Goal: Task Accomplishment & Management: Book appointment/travel/reservation

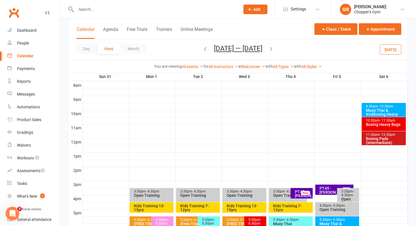
click at [25, 60] on link "Calendar" at bounding box center [33, 56] width 52 height 13
click at [28, 56] on div "Calendar" at bounding box center [25, 55] width 16 height 5
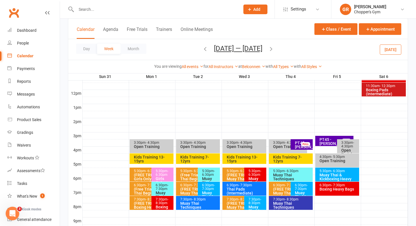
scroll to position [245, 0]
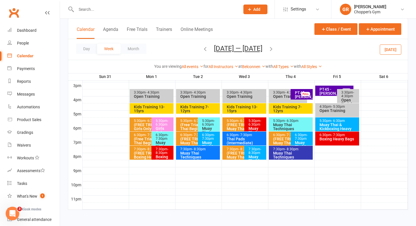
click at [89, 54] on div "Day Week Month Aug 31 — Sep 6 2025 September 2025 Sun Mon Tue Wed Thu Fri Sat 3…" at bounding box center [238, 49] width 340 height 21
click at [89, 51] on button "Day" at bounding box center [86, 49] width 21 height 10
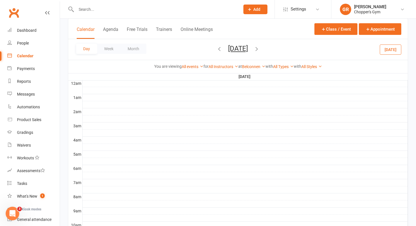
scroll to position [0, 0]
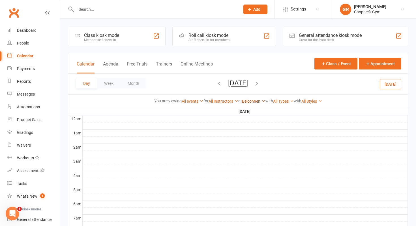
click at [250, 100] on link "Belconnen" at bounding box center [253, 101] width 23 height 5
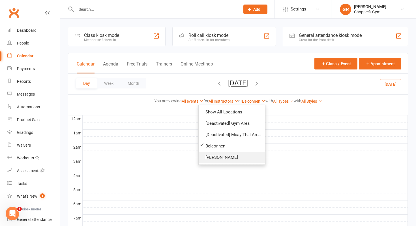
click at [222, 153] on link "[PERSON_NAME]" at bounding box center [232, 156] width 66 height 11
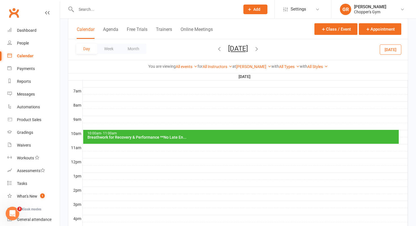
scroll to position [151, 0]
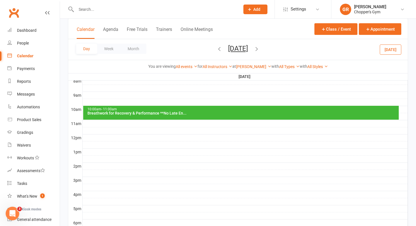
click at [211, 115] on div "10:00am - 11:00am Breathwork for Recovery & Performance **No Late En..." at bounding box center [241, 113] width 316 height 14
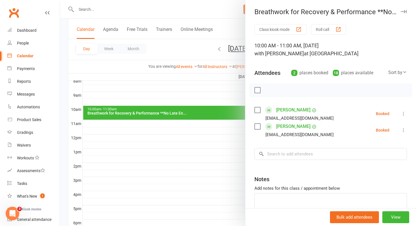
click at [198, 143] on div at bounding box center [238, 113] width 356 height 226
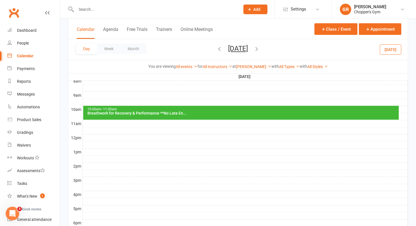
click at [391, 44] on button "Today" at bounding box center [391, 49] width 22 height 10
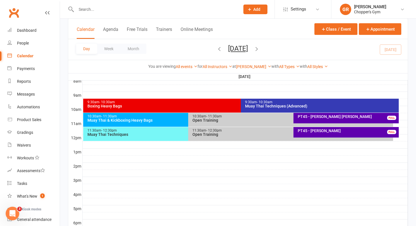
click at [260, 49] on icon "button" at bounding box center [257, 49] width 6 height 6
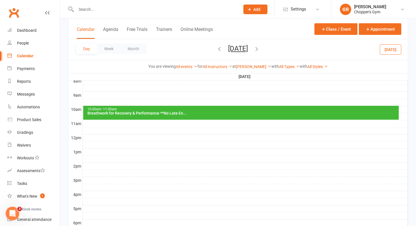
click at [119, 114] on div "Breathwork for Recovery & Performance **No Late En..." at bounding box center [242, 113] width 311 height 4
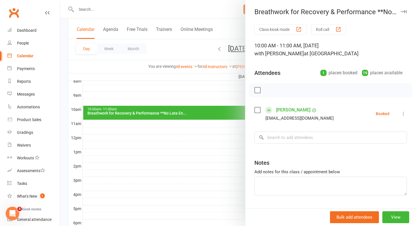
click at [170, 140] on div at bounding box center [238, 113] width 356 height 226
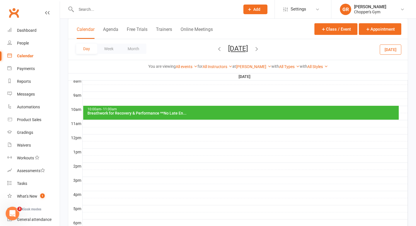
click at [216, 48] on icon "button" at bounding box center [219, 49] width 6 height 6
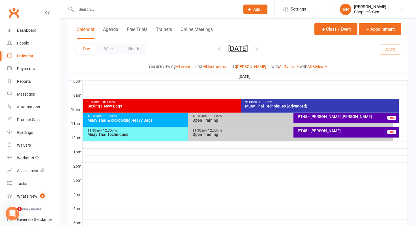
click at [281, 44] on div "Day Week Month Saturday, Sep 13, 2025 September 2025 Sun Mon Tue Wed Thu Fri Sa…" at bounding box center [238, 49] width 340 height 21
click at [260, 48] on icon "button" at bounding box center [257, 49] width 6 height 6
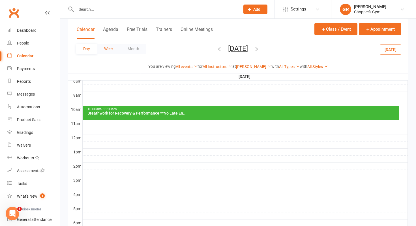
click at [113, 50] on button "Week" at bounding box center [108, 49] width 23 height 10
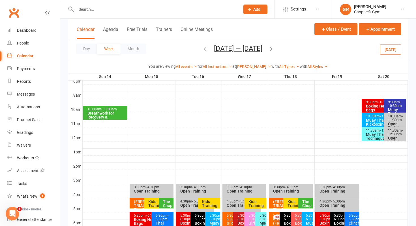
click at [97, 112] on div "Breathwork for Recovery & Performance **No Late En..." at bounding box center [106, 119] width 39 height 16
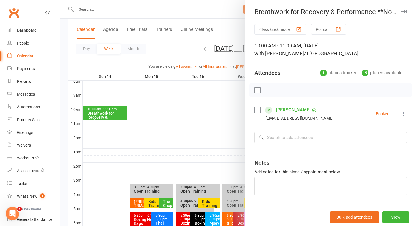
click at [159, 127] on div at bounding box center [238, 113] width 356 height 226
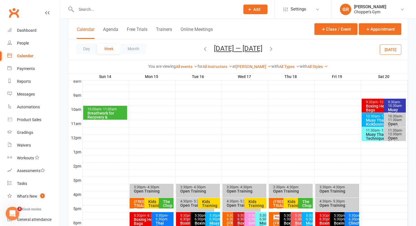
click at [203, 50] on icon "button" at bounding box center [205, 49] width 6 height 6
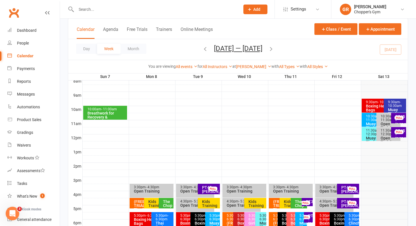
click at [97, 108] on div "10:00am - 11:00am" at bounding box center [106, 109] width 39 height 4
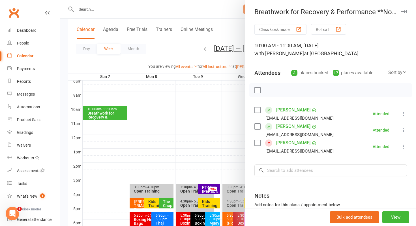
click at [195, 126] on div at bounding box center [238, 113] width 356 height 226
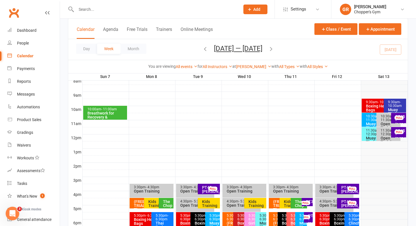
click at [387, 50] on div "Day Week Month Sep 7 — 13 2025 September 2025 Sun Mon Tue Wed Thu Fri Sat 31 01…" at bounding box center [238, 49] width 340 height 21
click at [270, 49] on icon "button" at bounding box center [271, 49] width 6 height 6
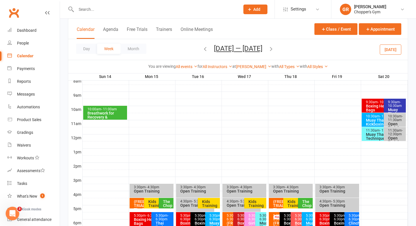
click at [205, 49] on icon "button" at bounding box center [205, 49] width 6 height 6
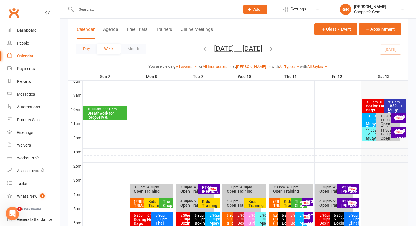
click at [83, 46] on button "Day" at bounding box center [86, 49] width 21 height 10
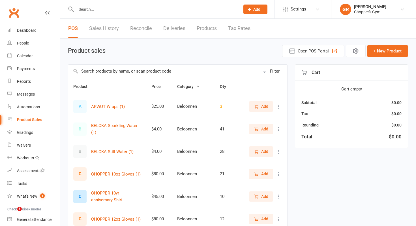
select select "100"
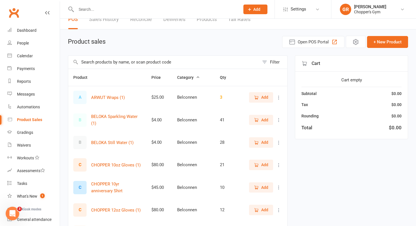
scroll to position [13, 0]
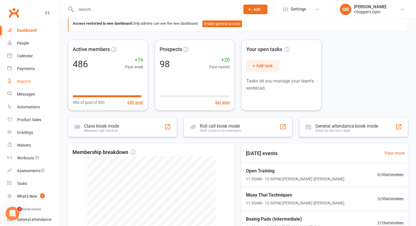
click at [23, 84] on link "Reports" at bounding box center [33, 81] width 52 height 13
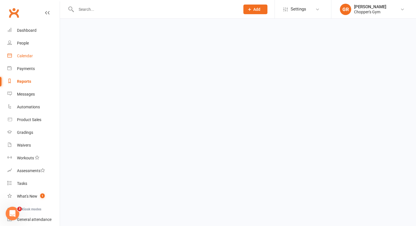
select select "100"
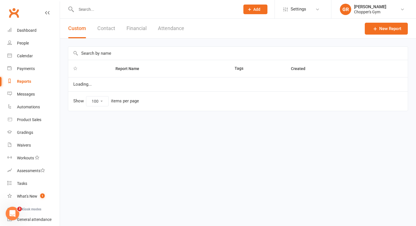
click at [141, 29] on button "Financial" at bounding box center [136, 29] width 20 height 20
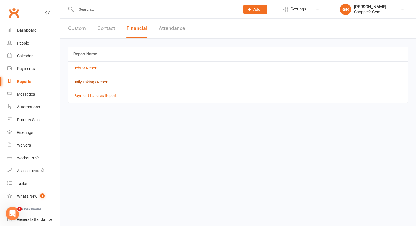
click at [84, 81] on link "Daily Takings Report" at bounding box center [91, 82] width 36 height 5
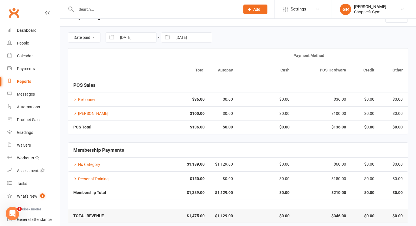
scroll to position [10, 0]
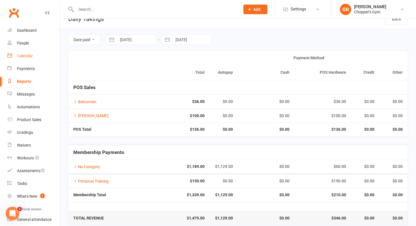
click at [25, 57] on div "Calendar" at bounding box center [25, 55] width 16 height 5
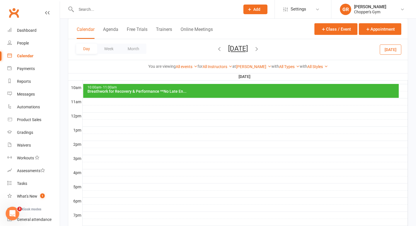
scroll to position [171, 0]
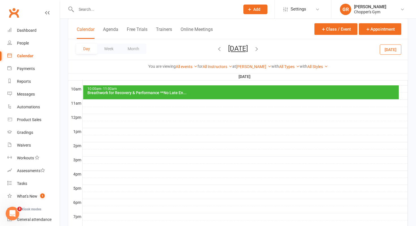
click at [216, 51] on icon "button" at bounding box center [219, 49] width 6 height 6
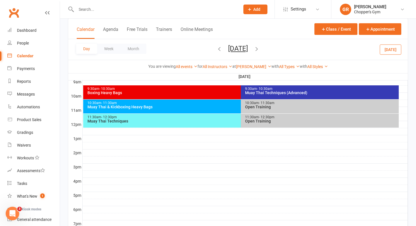
scroll to position [164, 0]
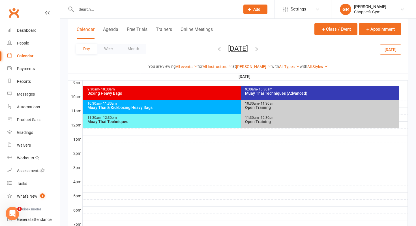
click at [173, 124] on div "11:30am - 12:30pm Muay Thai Techniques" at bounding box center [238, 121] width 310 height 14
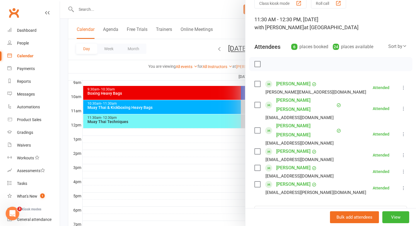
scroll to position [27, 0]
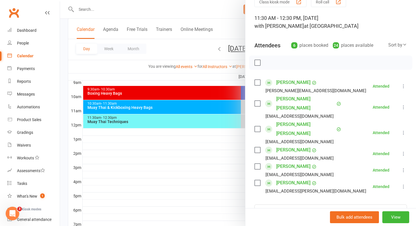
click at [183, 148] on div at bounding box center [238, 113] width 356 height 226
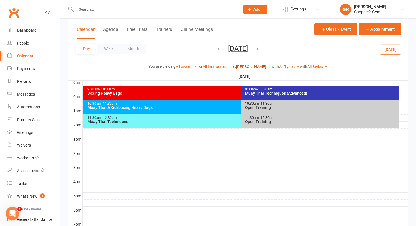
click at [252, 65] on link "[PERSON_NAME]" at bounding box center [253, 66] width 35 height 5
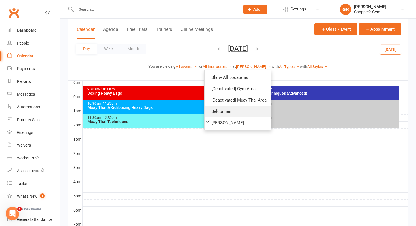
click at [233, 109] on link "Belconnen" at bounding box center [238, 111] width 66 height 11
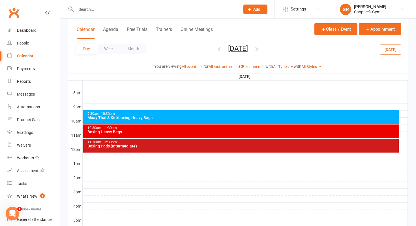
scroll to position [126, 0]
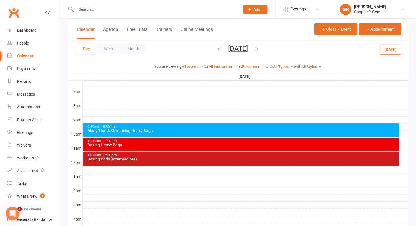
click at [161, 130] on div "Muay Thai & Kickboxing Heavy Bags" at bounding box center [242, 130] width 311 height 4
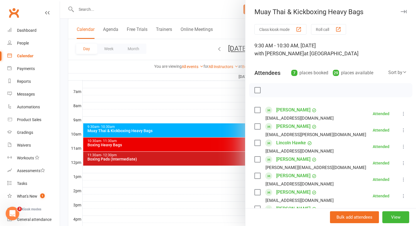
click at [251, 121] on div "Class kiosk mode Roll call 9:30 AM - 10:30 AM, Saturday, September, 6, 2025 wit…" at bounding box center [330, 173] width 171 height 298
click at [203, 154] on div at bounding box center [238, 113] width 356 height 226
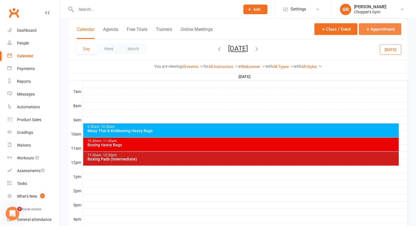
click at [379, 30] on button "Appointment" at bounding box center [380, 29] width 42 height 12
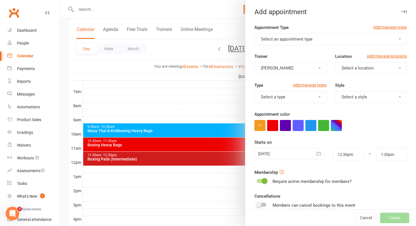
click at [314, 39] on button "Select an appointment type" at bounding box center [330, 39] width 153 height 12
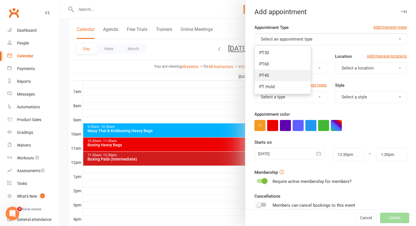
click at [291, 74] on link "PT45" at bounding box center [283, 75] width 56 height 11
type input "1:15pm"
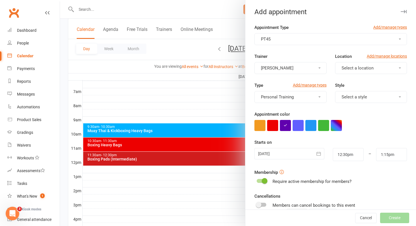
click at [316, 70] on button "[PERSON_NAME]" at bounding box center [290, 68] width 72 height 12
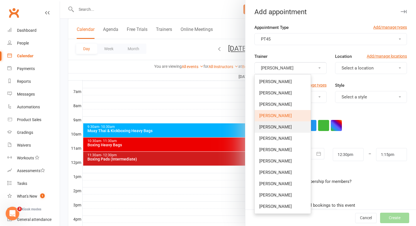
click at [284, 126] on link "Nicky Tran" at bounding box center [283, 126] width 56 height 11
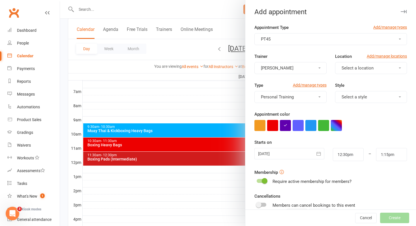
click at [368, 71] on button "Select a location" at bounding box center [371, 68] width 72 height 12
click at [358, 82] on span "Belconnen" at bounding box center [350, 81] width 20 height 5
click at [341, 155] on input "12:30pm" at bounding box center [348, 154] width 31 height 13
click at [379, 141] on div "Starts on 13 Sep 2025 September 2025 Sun Mon Tue Wed Thu Fri Sat 36 31 01 02 03…" at bounding box center [330, 150] width 153 height 22
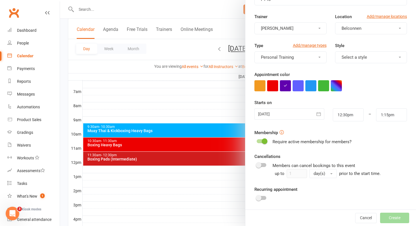
scroll to position [52, 0]
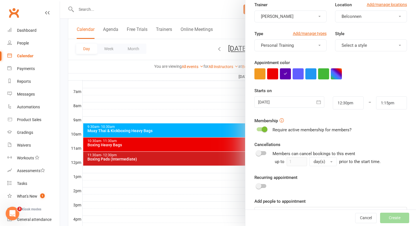
click at [263, 127] on span at bounding box center [265, 129] width 6 height 6
click at [257, 128] on input "checkbox" at bounding box center [257, 128] width 0 height 0
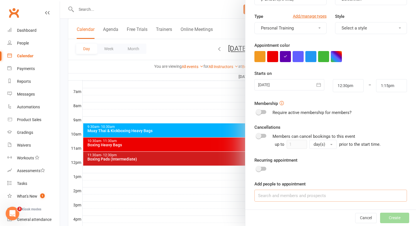
click at [277, 199] on input at bounding box center [330, 195] width 153 height 12
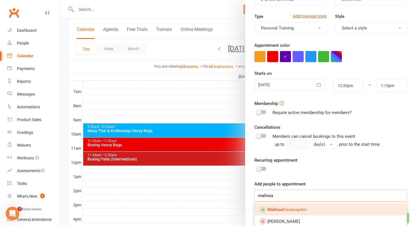
type input "malinsa"
click at [300, 209] on span "Malinsa Dissanayake" at bounding box center [286, 209] width 39 height 5
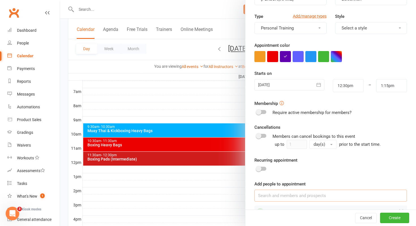
scroll to position [85, 0]
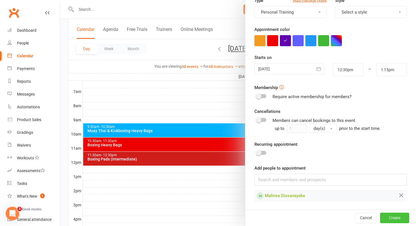
click at [389, 220] on button "Create" at bounding box center [394, 217] width 29 height 10
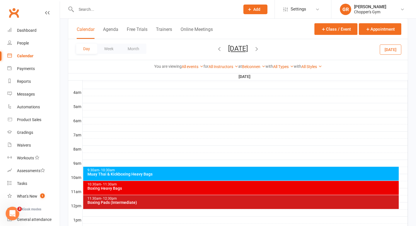
scroll to position [54, 0]
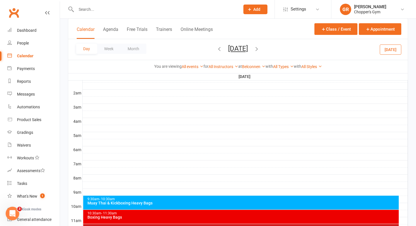
click at [248, 46] on button "Saturday, Sep 6, 2025" at bounding box center [238, 48] width 20 height 8
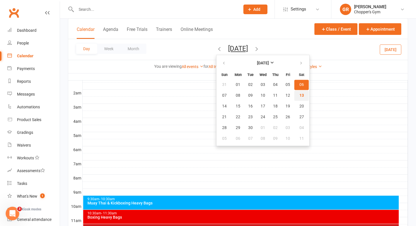
click at [294, 92] on button "13" at bounding box center [301, 95] width 14 height 10
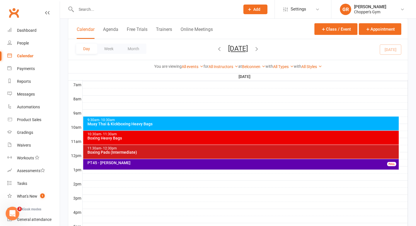
scroll to position [134, 0]
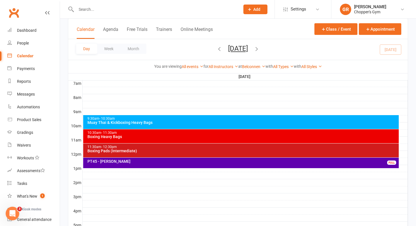
click at [390, 50] on div "Day Week Month Saturday, Sep 13, 2025 September 2025 Sun Mon Tue Wed Thu Fri Sa…" at bounding box center [238, 49] width 340 height 21
click at [349, 164] on div "PT45 - Malinsa Dissanayake FULL" at bounding box center [241, 162] width 316 height 10
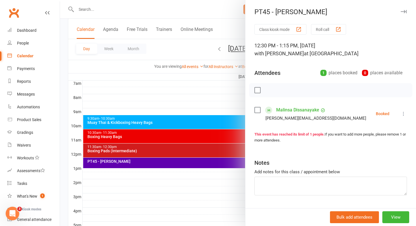
click at [404, 113] on icon at bounding box center [404, 114] width 6 height 6
click at [317, 143] on div "This event has reached its limit of 1 people. If you want to add more people, p…" at bounding box center [330, 137] width 153 height 12
